Goal: Task Accomplishment & Management: Use online tool/utility

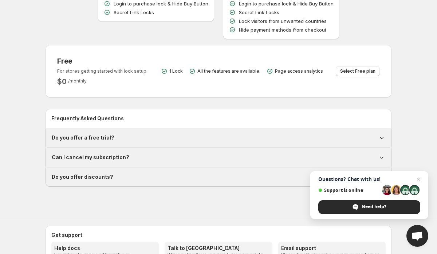
scroll to position [167, 0]
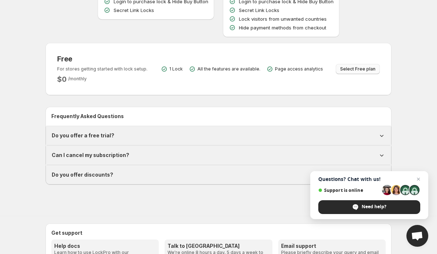
click at [358, 70] on span "Select Free plan" at bounding box center [357, 69] width 35 height 6
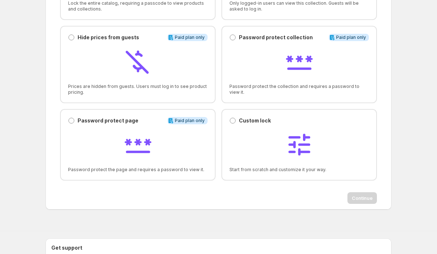
scroll to position [114, 0]
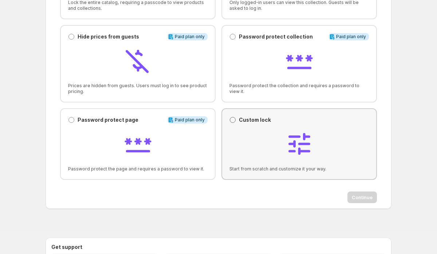
click at [234, 122] on span at bounding box center [233, 120] width 6 height 6
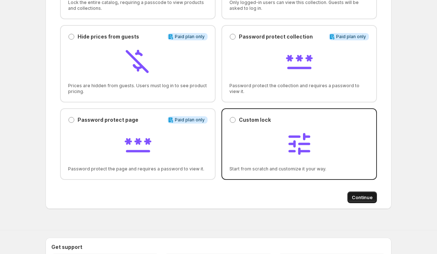
click at [367, 198] on span "Continue" at bounding box center [362, 197] width 21 height 7
select select "******"
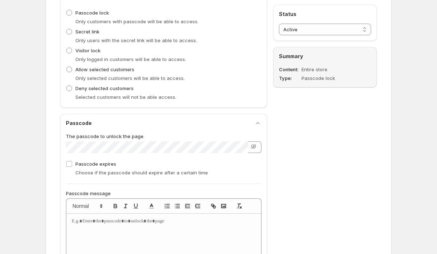
scroll to position [0, 0]
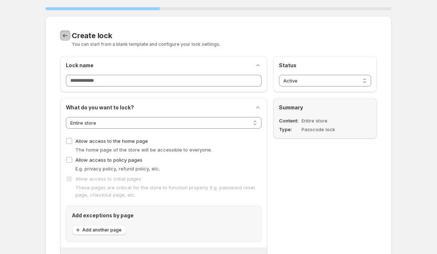
click at [68, 37] on icon "Back to templates" at bounding box center [65, 35] width 7 height 7
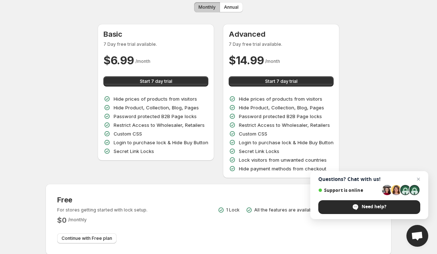
scroll to position [34, 0]
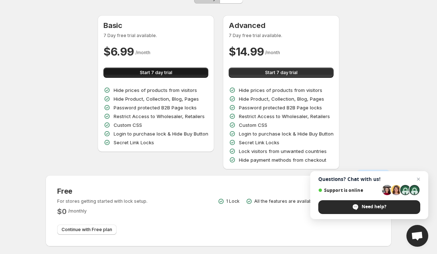
click at [153, 71] on span "Start 7 day trial" at bounding box center [156, 73] width 32 height 6
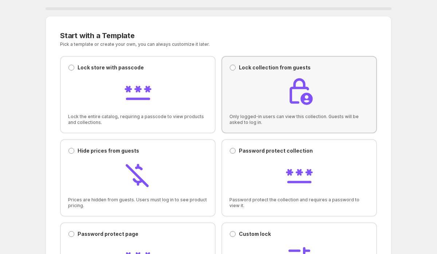
click at [248, 86] on div at bounding box center [298, 92] width 139 height 31
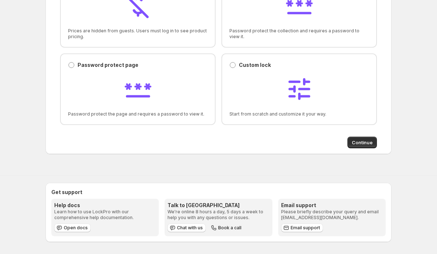
scroll to position [170, 0]
click at [365, 142] on span "Continue" at bounding box center [362, 142] width 21 height 7
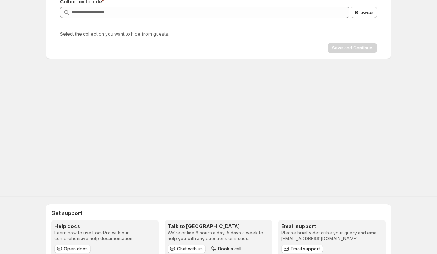
scroll to position [0, 0]
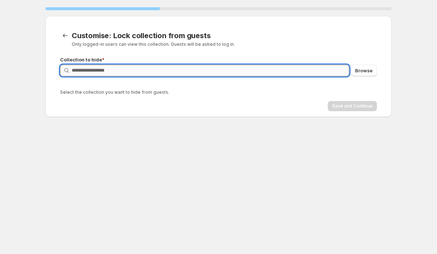
click at [213, 71] on input "Query" at bounding box center [210, 71] width 277 height 12
type input "*"
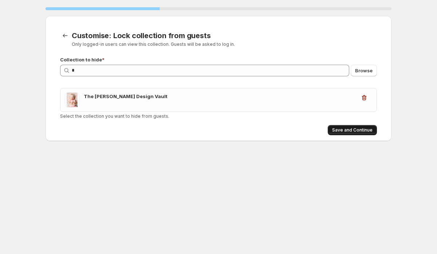
click at [352, 131] on span "Save and Continue" at bounding box center [352, 130] width 40 height 6
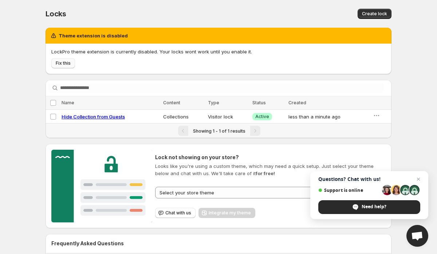
click at [63, 65] on span "Fix this" at bounding box center [63, 63] width 15 height 6
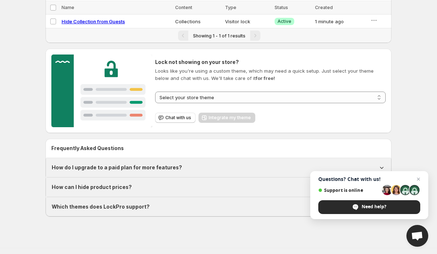
scroll to position [97, 0]
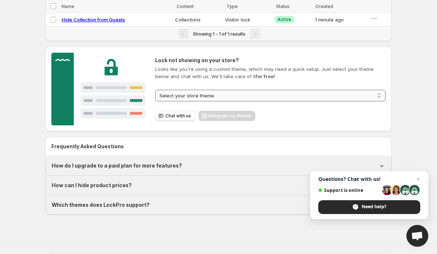
click at [364, 98] on select "**********" at bounding box center [270, 96] width 230 height 12
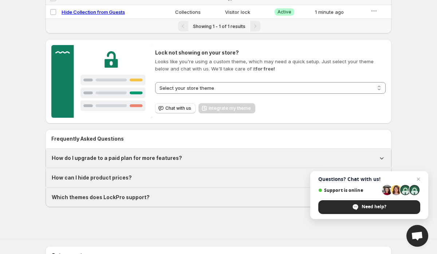
scroll to position [0, 0]
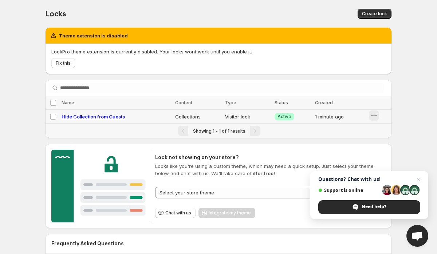
click at [373, 116] on icon "button" at bounding box center [373, 115] width 7 height 7
click at [400, 100] on div "**********" at bounding box center [218, 162] width 437 height 325
click at [375, 206] on span "Need help?" at bounding box center [373, 207] width 25 height 7
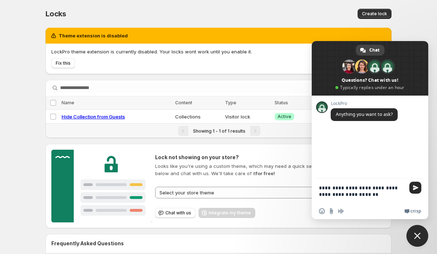
type textarea "**********"
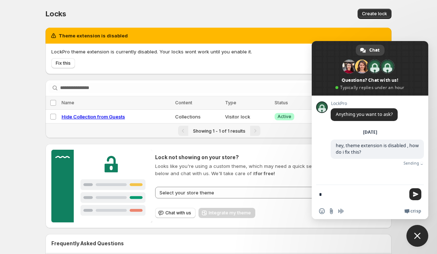
type textarea "*"
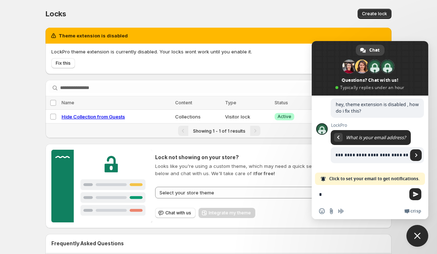
scroll to position [0, 31]
type input "**********"
click at [419, 157] on link "Send" at bounding box center [416, 156] width 12 height 12
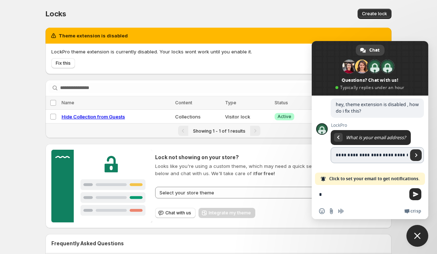
click at [418, 157] on link "Send" at bounding box center [416, 156] width 12 height 12
click at [370, 189] on textarea "*" at bounding box center [362, 194] width 87 height 18
click at [343, 188] on textarea "*" at bounding box center [362, 194] width 87 height 18
click at [417, 197] on span "Send" at bounding box center [415, 194] width 5 height 5
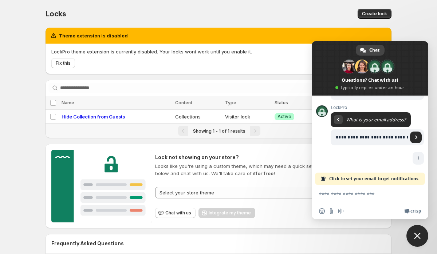
click at [418, 13] on div "**********" at bounding box center [218, 162] width 437 height 325
click at [424, 242] on span "Close chat" at bounding box center [417, 236] width 22 height 22
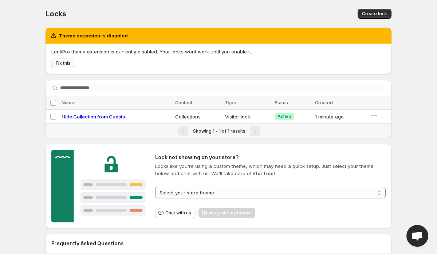
click at [62, 63] on span "Fix this" at bounding box center [63, 63] width 15 height 6
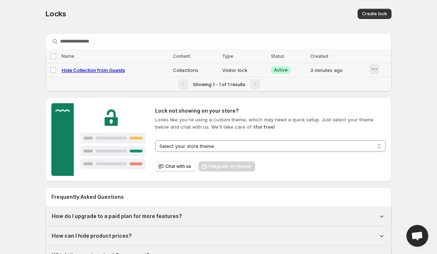
click at [374, 71] on icon "button" at bounding box center [374, 69] width 7 height 7
click at [379, 88] on button "Preview" at bounding box center [379, 85] width 32 height 12
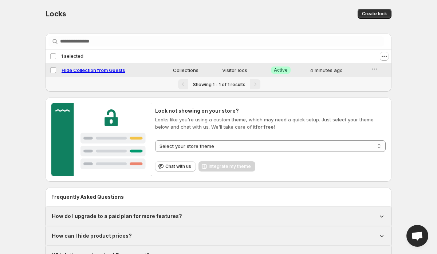
click at [90, 71] on span "Hide Collection from Guests" at bounding box center [93, 70] width 63 height 6
select select "**********"
select select "******"
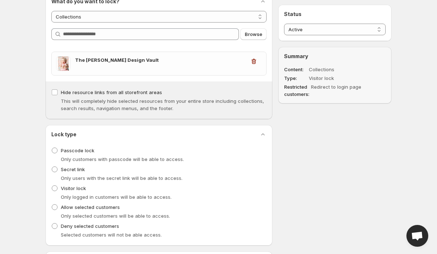
scroll to position [82, 0]
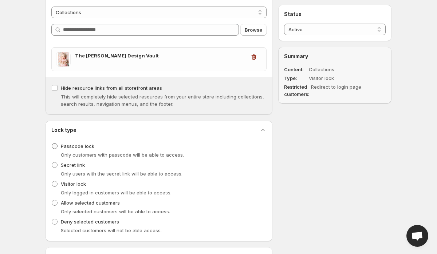
click at [55, 147] on span at bounding box center [55, 146] width 6 height 6
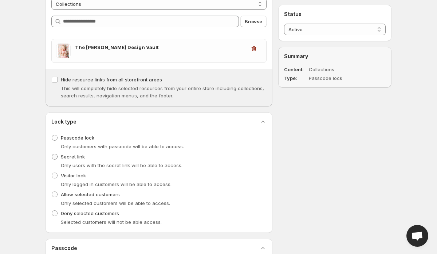
click at [56, 157] on span at bounding box center [55, 157] width 6 height 6
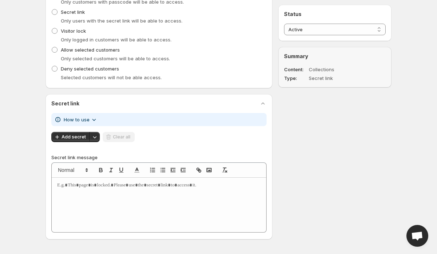
scroll to position [239, 0]
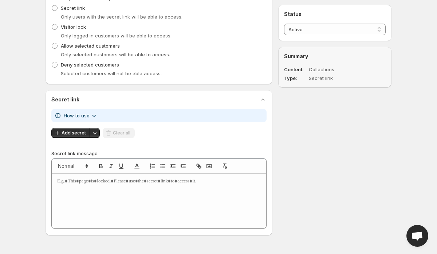
click at [94, 116] on icon "button" at bounding box center [93, 115] width 7 height 7
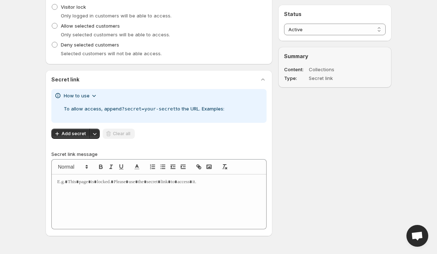
scroll to position [262, 0]
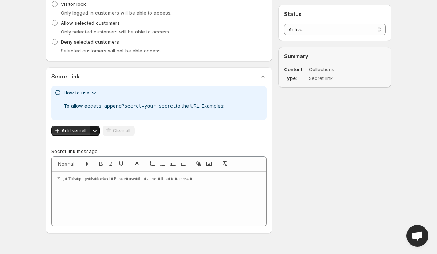
click at [94, 133] on icon "Other save actions" at bounding box center [94, 130] width 7 height 7
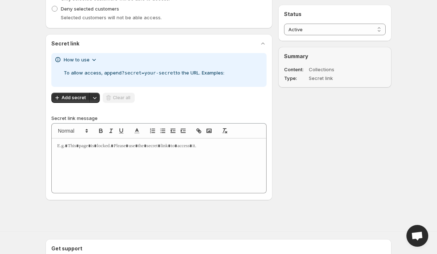
scroll to position [296, 0]
drag, startPoint x: 68, startPoint y: 144, endPoint x: 132, endPoint y: 149, distance: 64.2
click at [132, 149] on div at bounding box center [159, 165] width 214 height 55
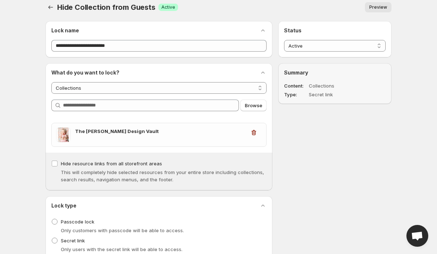
scroll to position [0, 0]
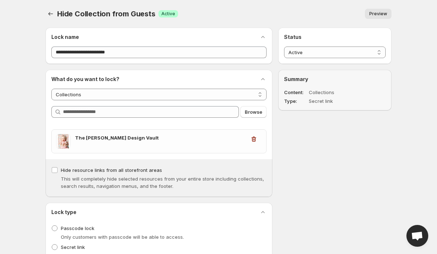
click at [376, 16] on span "Preview" at bounding box center [378, 14] width 18 height 6
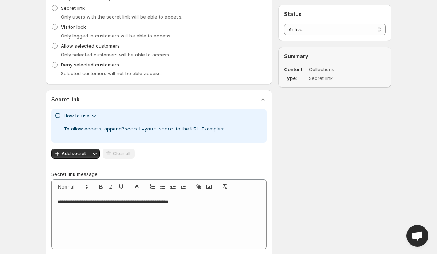
scroll to position [236, 0]
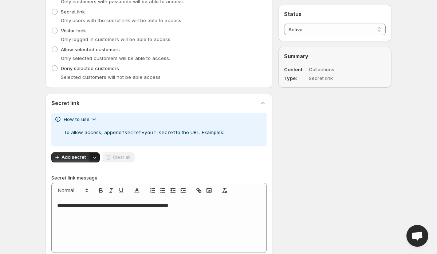
click at [90, 159] on button "Other save actions" at bounding box center [95, 158] width 10 height 10
click at [72, 160] on button "Add secret" at bounding box center [70, 158] width 39 height 10
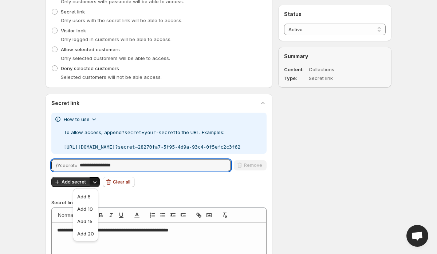
drag, startPoint x: 131, startPoint y: 166, endPoint x: 78, endPoint y: 161, distance: 54.1
click at [78, 161] on div "**********" at bounding box center [140, 166] width 179 height 12
type input "*"
type input "**********"
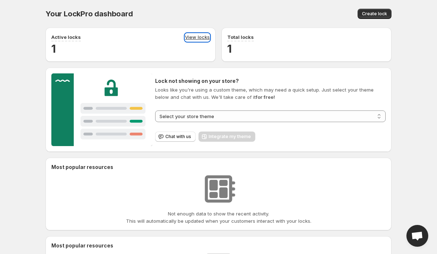
click at [200, 39] on link "View locks" at bounding box center [197, 37] width 25 height 8
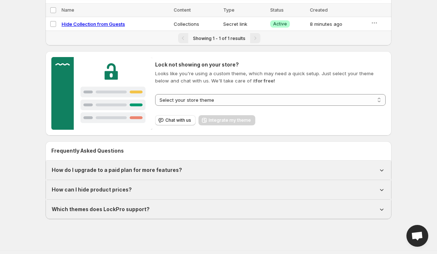
scroll to position [43, 0]
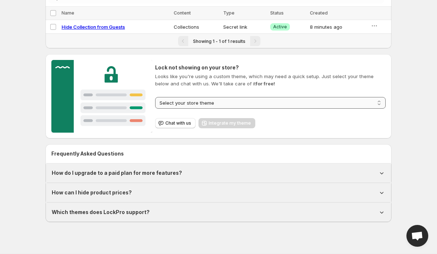
click at [265, 103] on select "**********" at bounding box center [270, 103] width 230 height 12
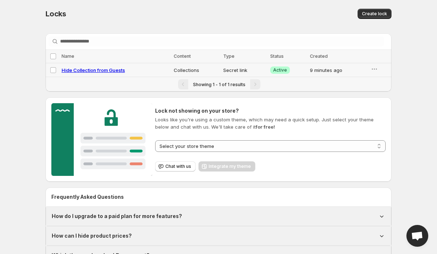
click at [104, 70] on span "Hide Collection from Guests" at bounding box center [93, 70] width 63 height 6
select select "**********"
select select "******"
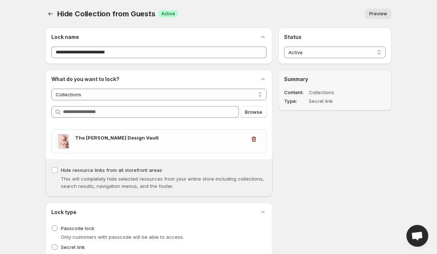
click at [383, 11] on span "Preview" at bounding box center [378, 14] width 18 height 6
